Goal: Task Accomplishment & Management: Manage account settings

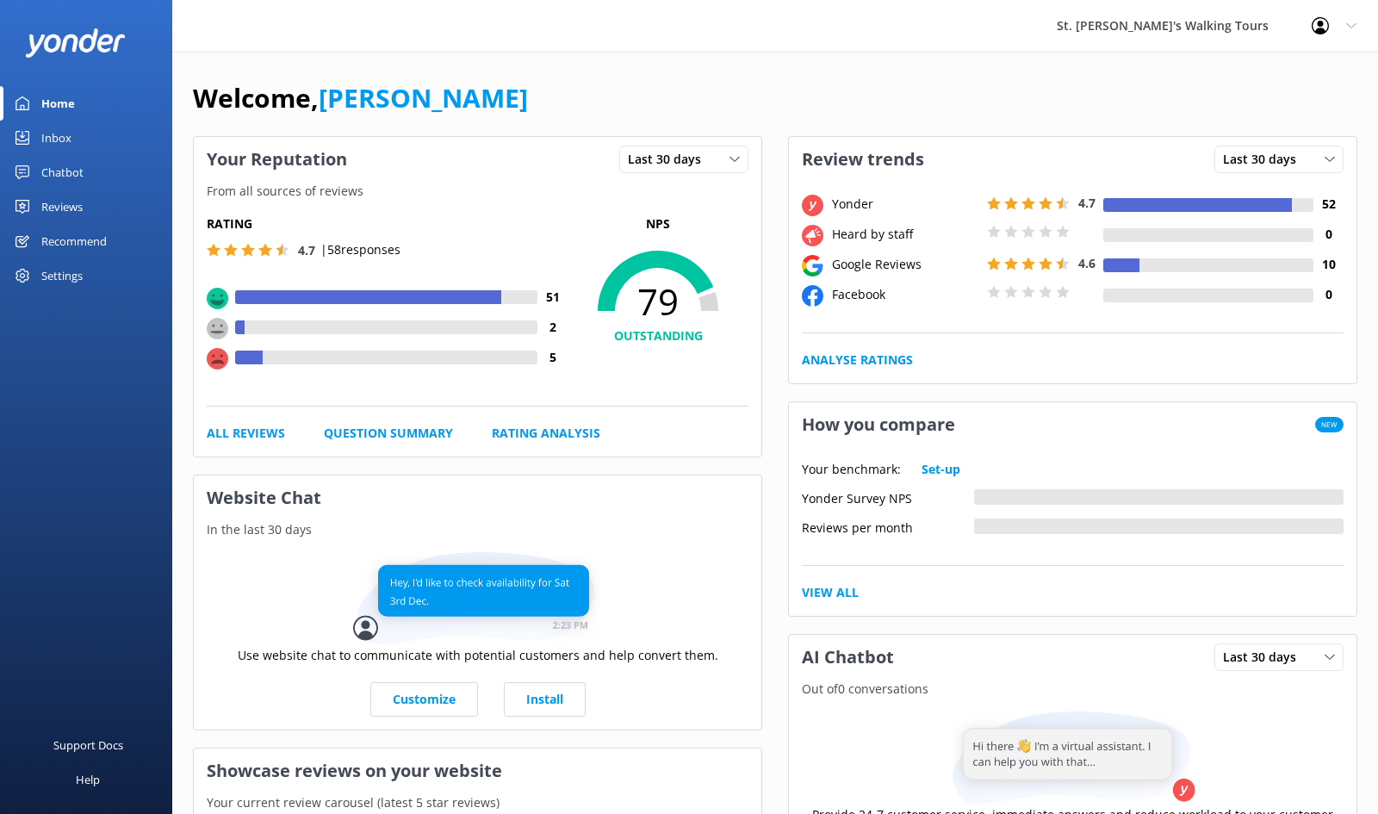
click at [58, 283] on div "Settings" at bounding box center [61, 275] width 41 height 34
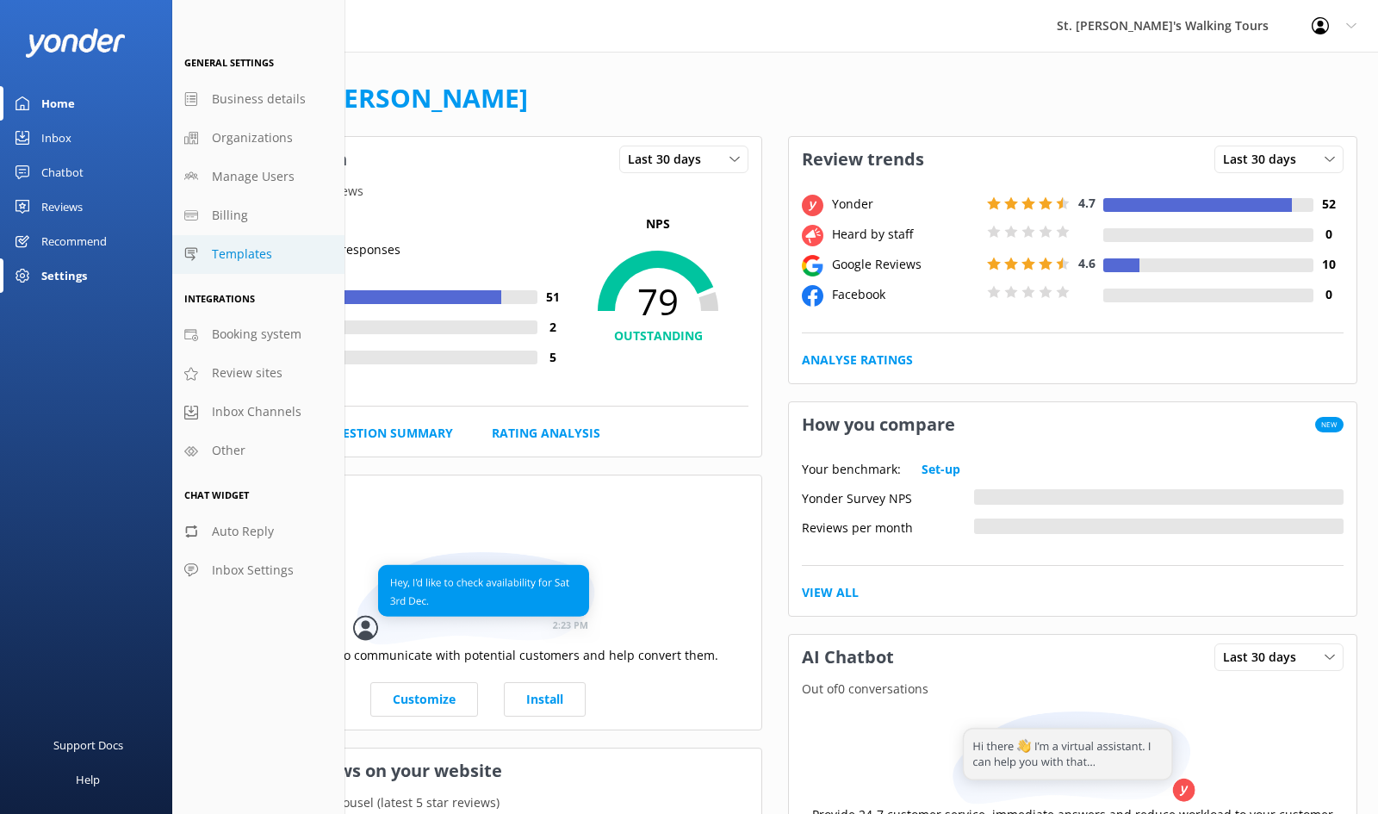
click at [224, 257] on span "Templates" at bounding box center [242, 254] width 60 height 19
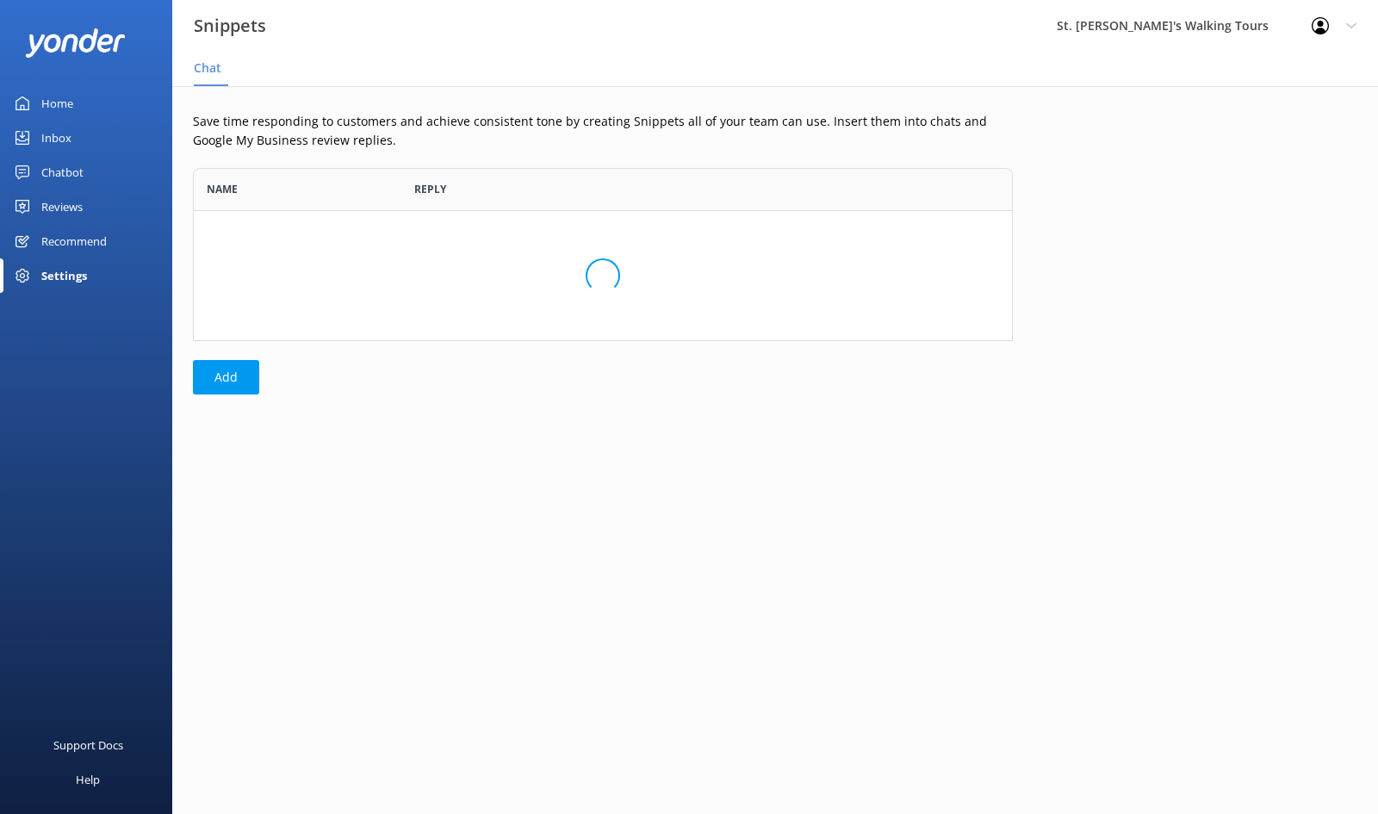
scroll to position [1, 1]
click at [60, 205] on div "Reviews" at bounding box center [61, 207] width 41 height 34
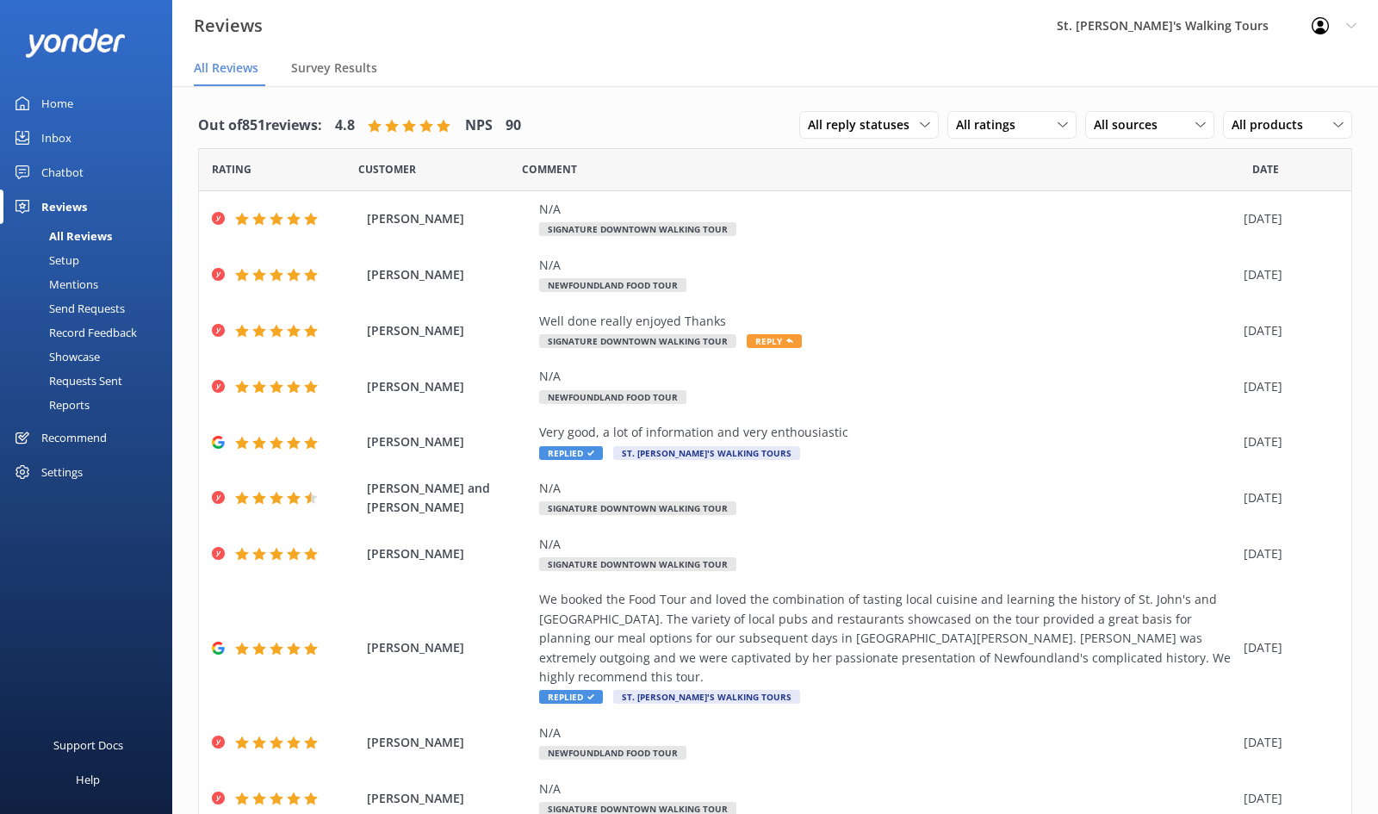
click at [79, 331] on div "Record Feedback" at bounding box center [73, 332] width 127 height 24
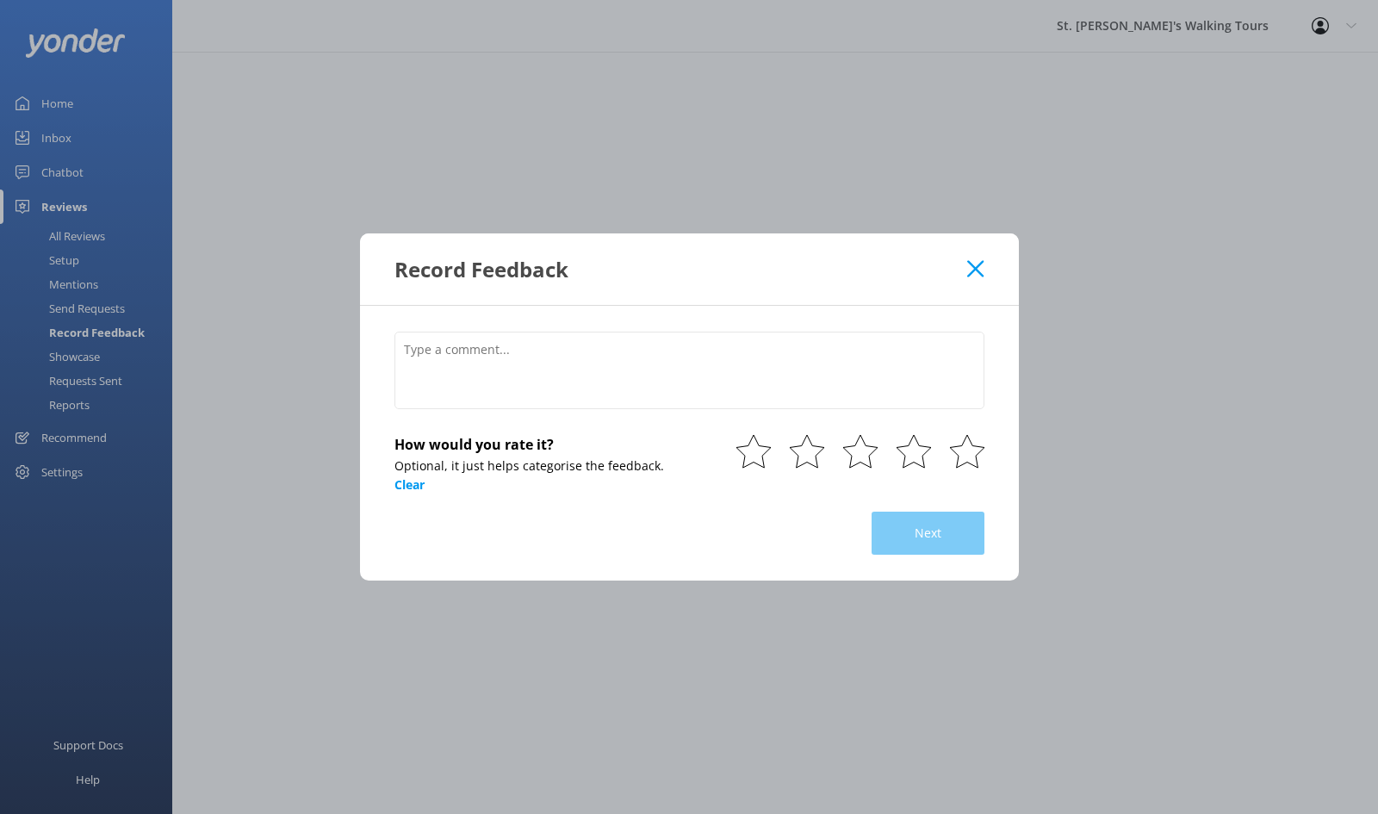
click at [979, 269] on icon at bounding box center [975, 268] width 16 height 17
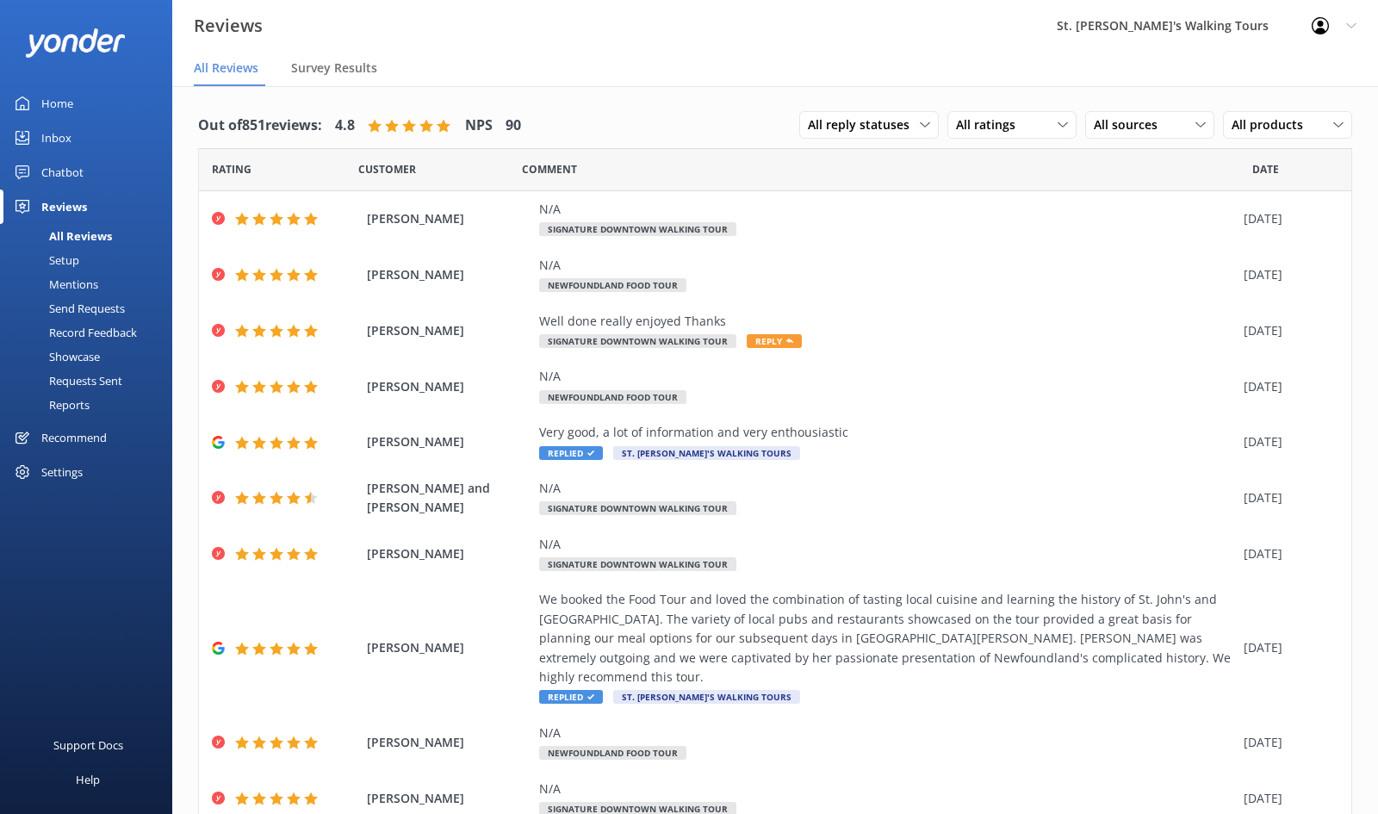
click at [66, 407] on div "Reports" at bounding box center [49, 405] width 79 height 24
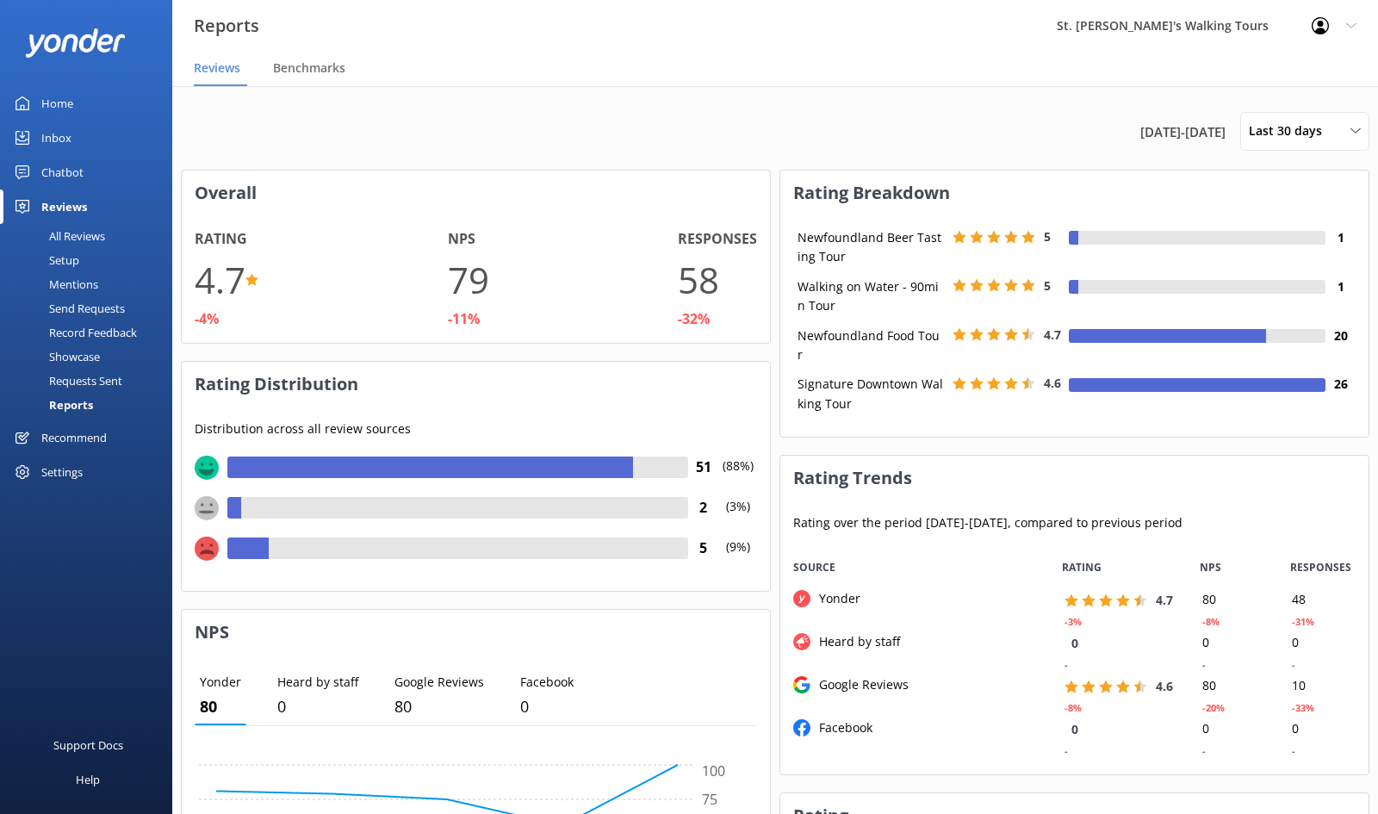
click at [67, 254] on div "Setup" at bounding box center [44, 260] width 69 height 24
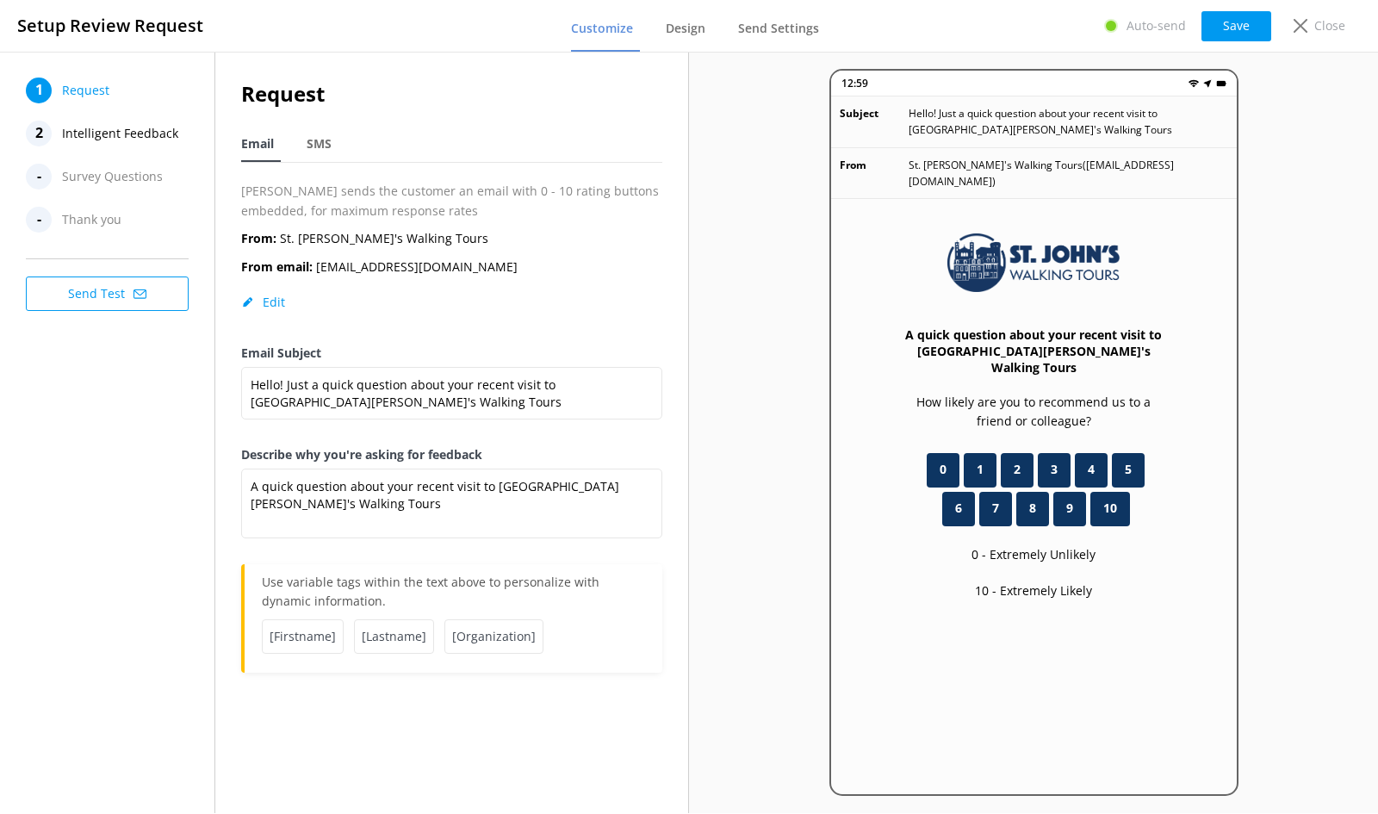
click at [121, 132] on span "Intelligent Feedback" at bounding box center [120, 134] width 116 height 26
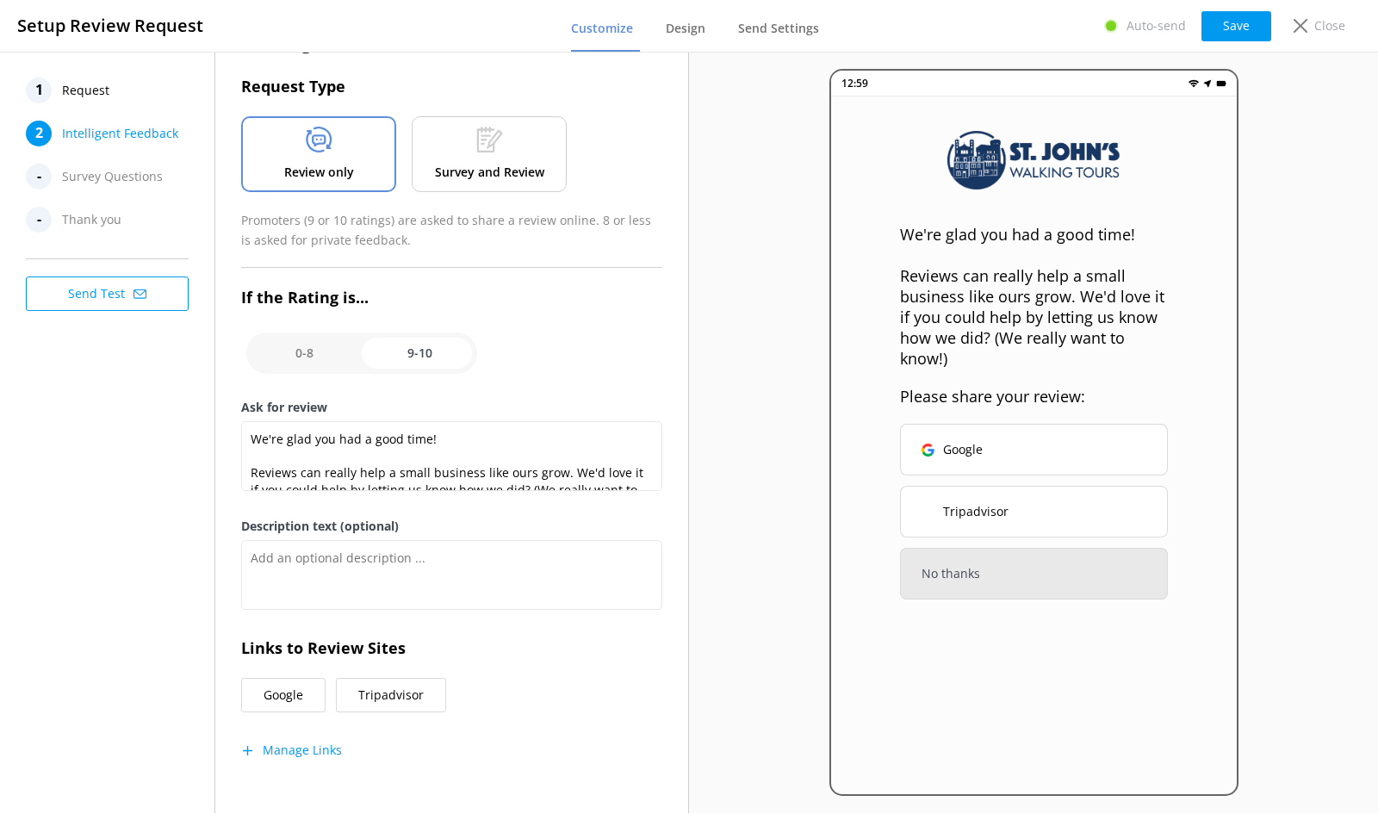
click at [321, 348] on input "checkbox" at bounding box center [361, 352] width 231 height 41
checkbox input "false"
type textarea "We'd love to know how we could improve our tours to create a better experience.…"
type textarea "Your feedback is important to help us improve"
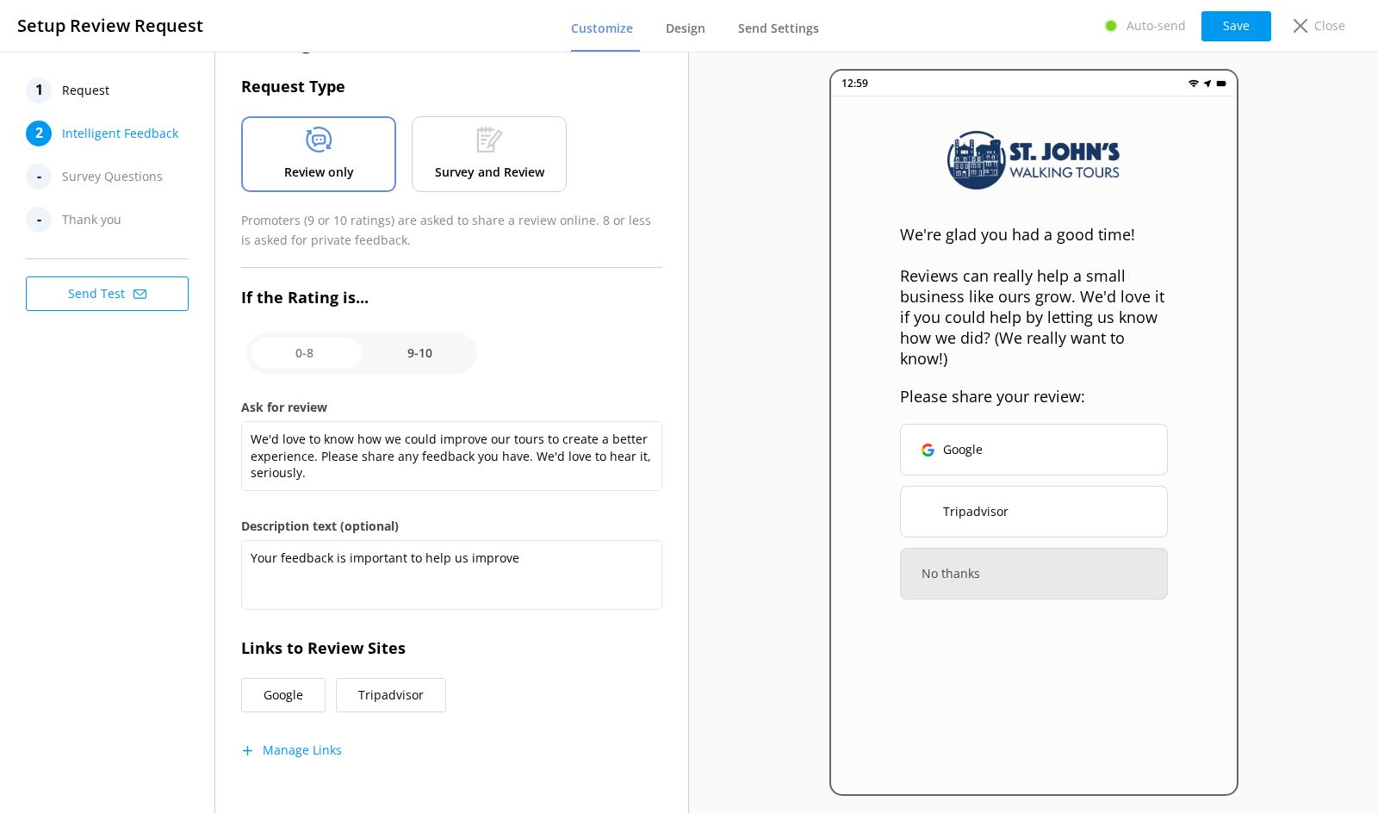
scroll to position [16, 0]
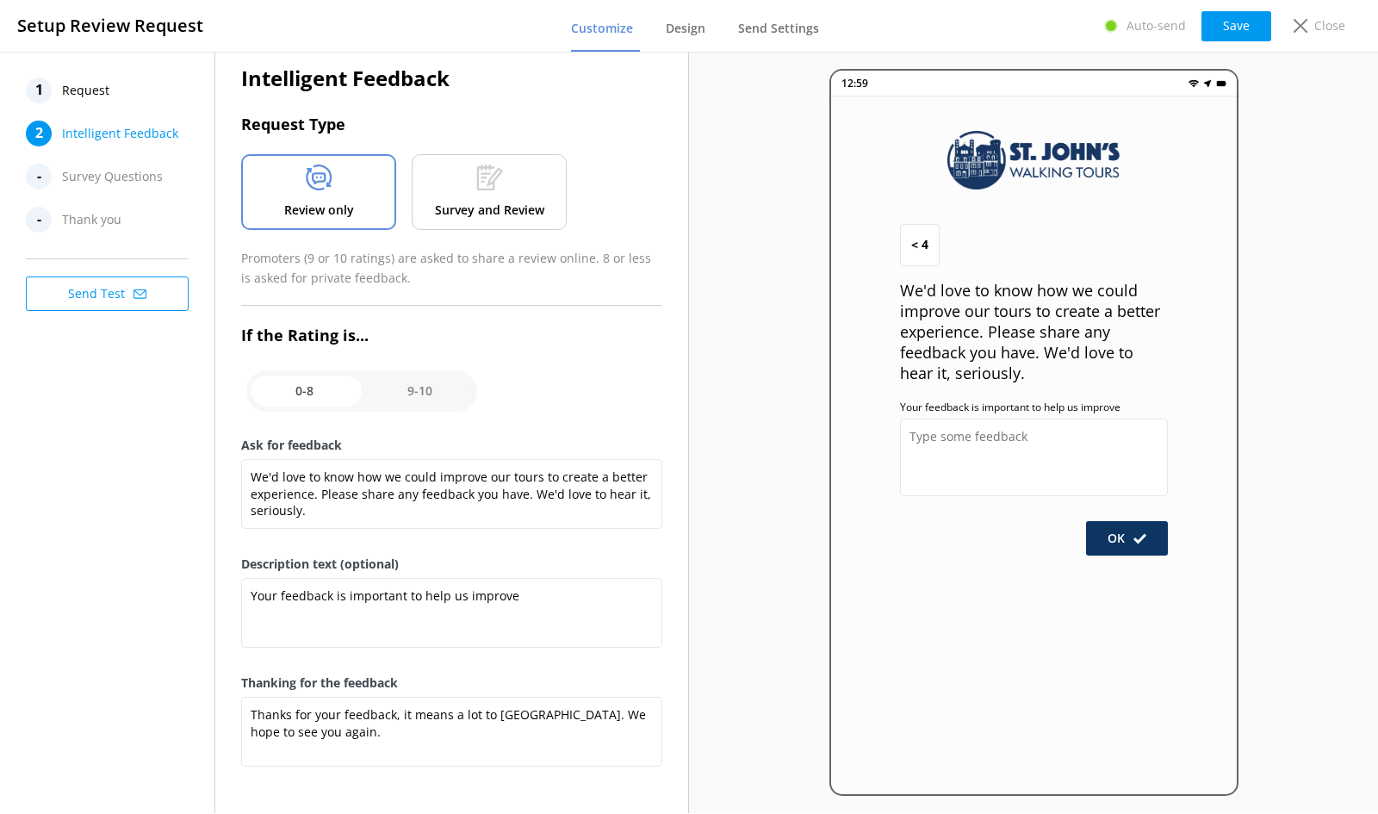
click at [418, 400] on input "checkbox" at bounding box center [361, 390] width 231 height 41
checkbox input "true"
type textarea "We're glad you had a good time! Reviews can really help a small business like o…"
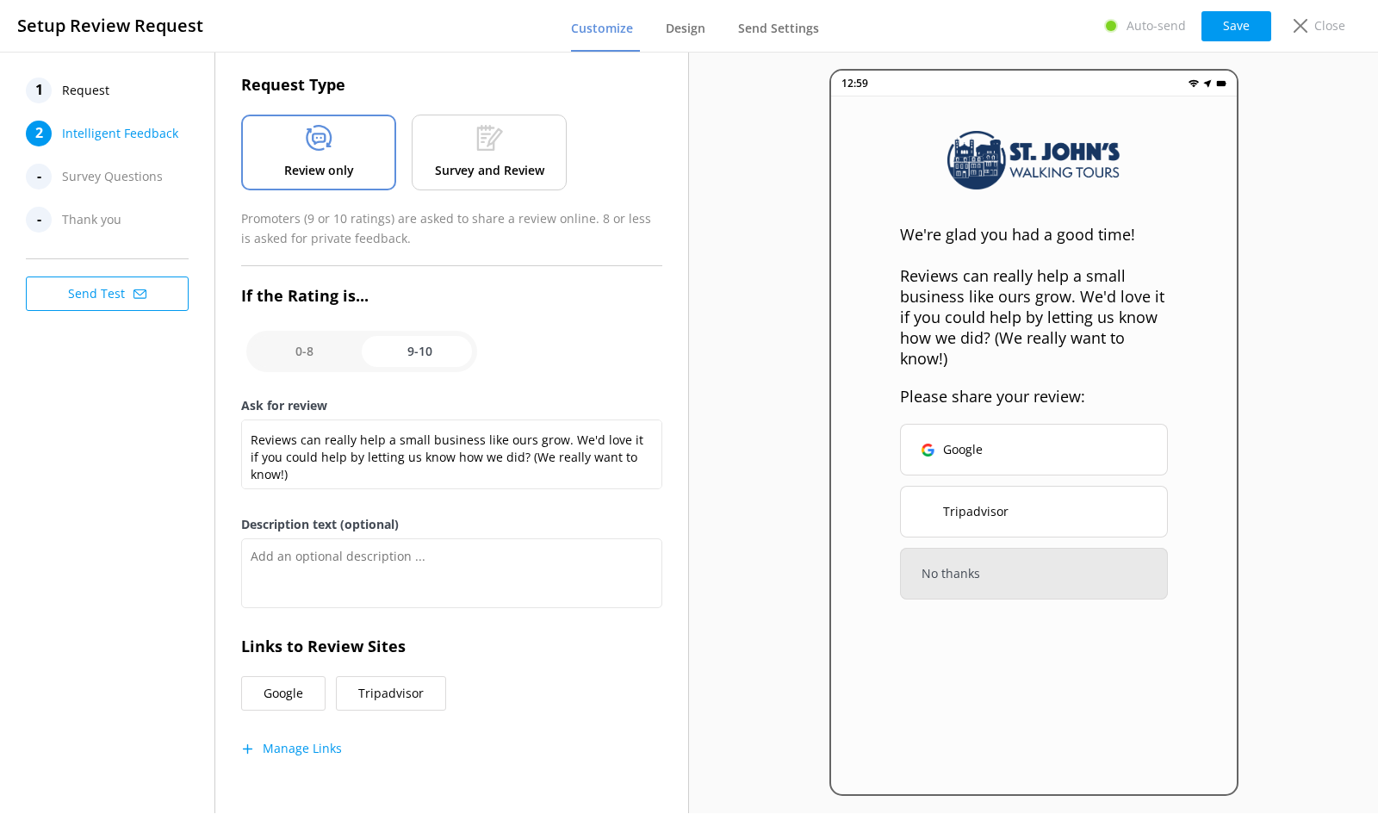
scroll to position [53, 0]
click at [387, 697] on button "Tripadvisor" at bounding box center [391, 695] width 110 height 34
click at [400, 683] on button "Tripadvisor" at bounding box center [391, 695] width 110 height 34
click at [311, 746] on button "Manage Links" at bounding box center [291, 750] width 101 height 17
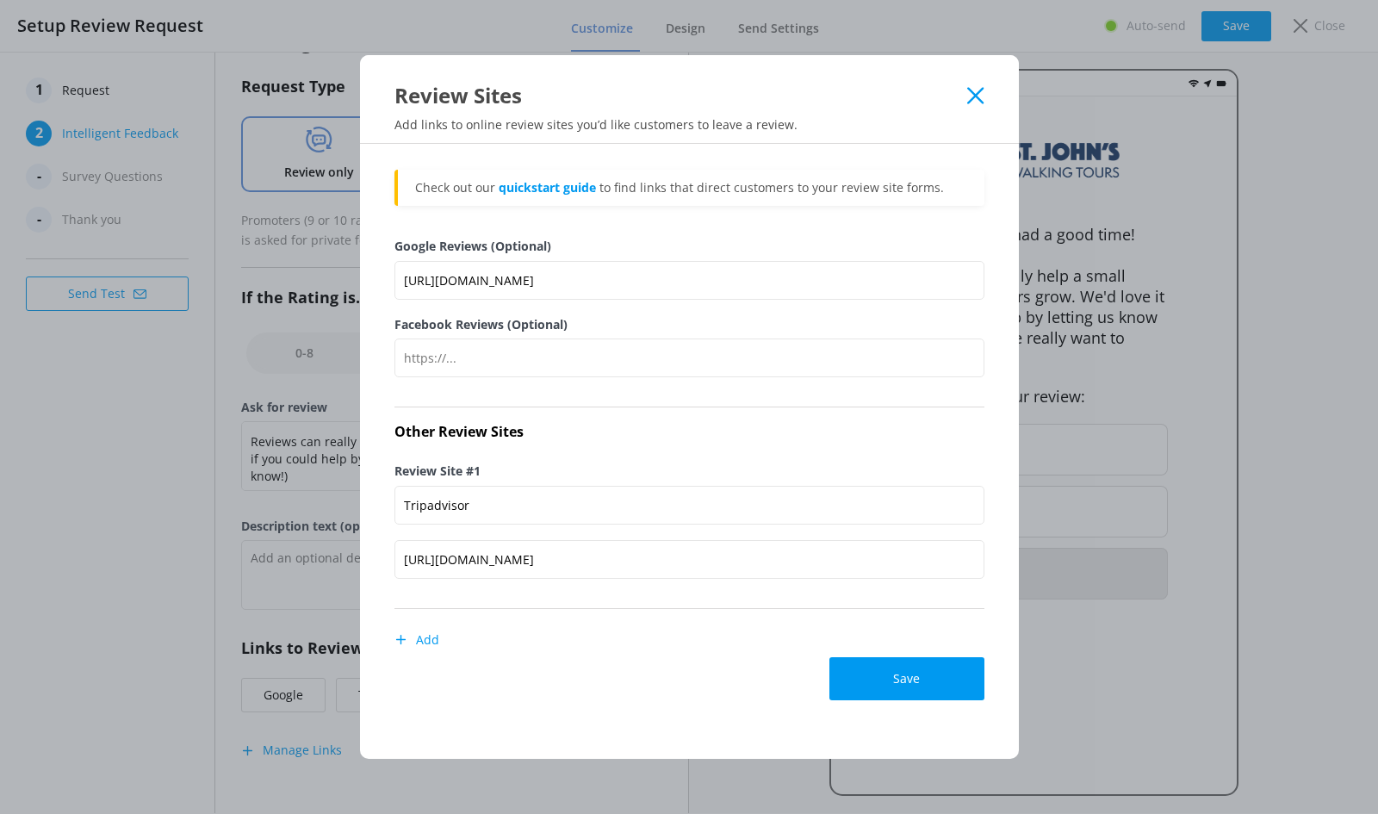
scroll to position [0, 0]
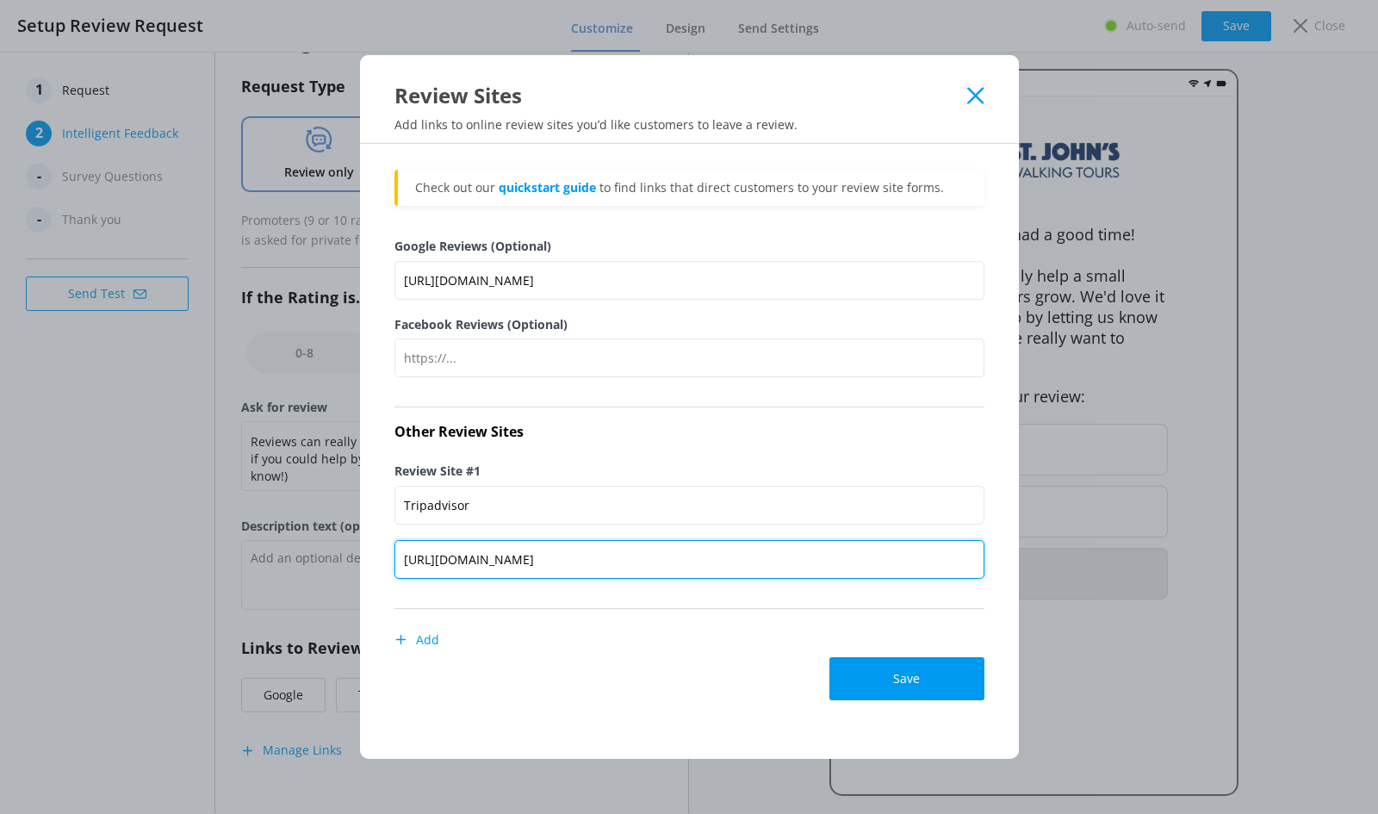
click at [575, 555] on input "[URL][DOMAIN_NAME]" at bounding box center [690, 559] width 590 height 39
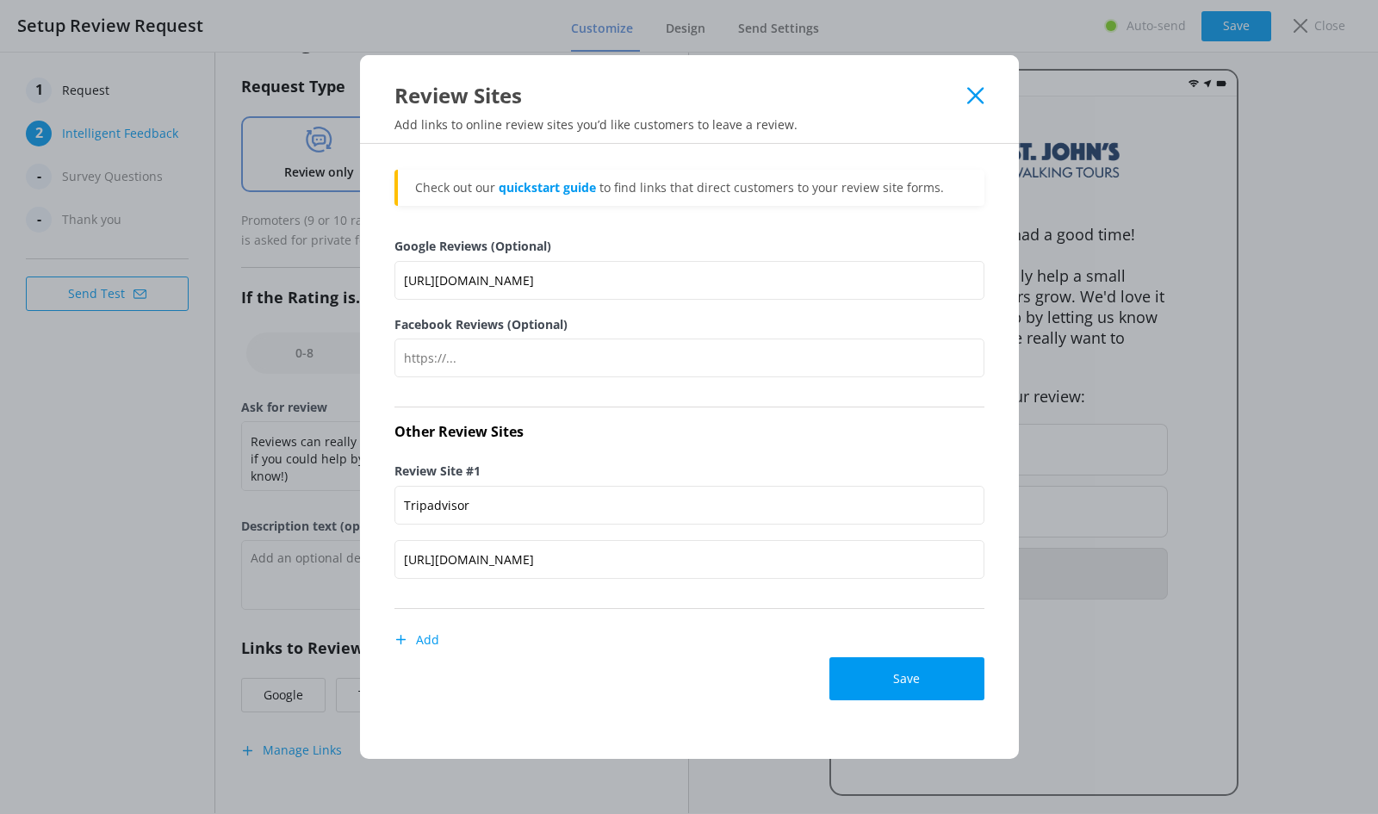
click at [975, 90] on icon at bounding box center [975, 95] width 16 height 17
